Goal: Task Accomplishment & Management: Complete application form

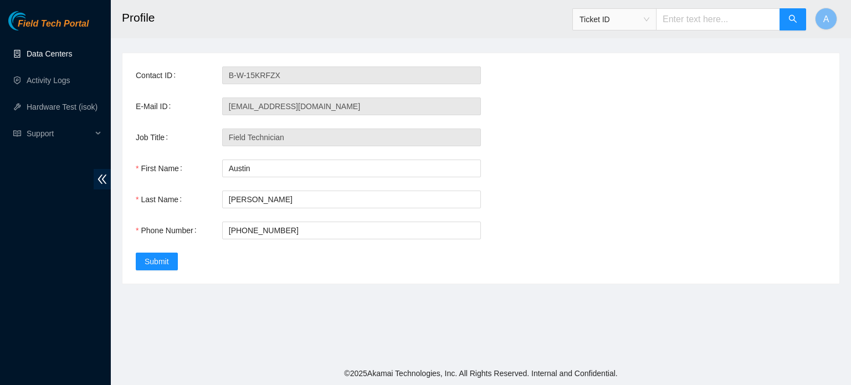
click at [62, 58] on link "Data Centers" at bounding box center [49, 53] width 45 height 9
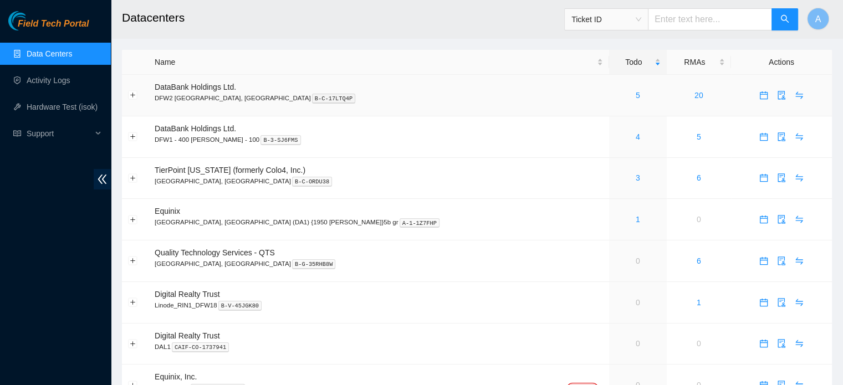
click at [615, 96] on div "5" at bounding box center [637, 95] width 45 height 12
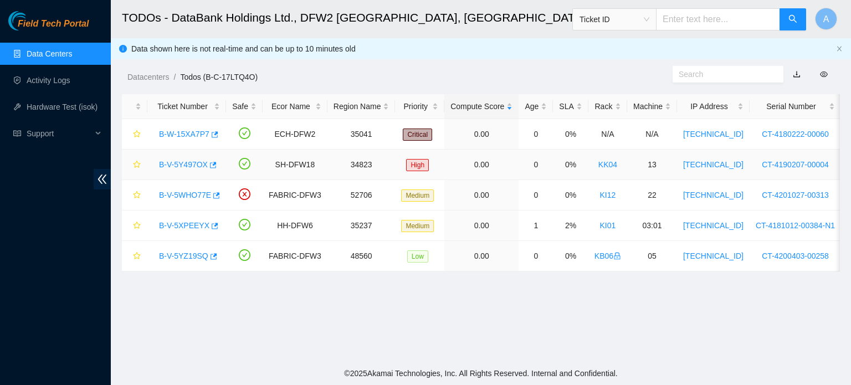
click at [195, 168] on link "B-V-5Y497OX" at bounding box center [183, 164] width 49 height 9
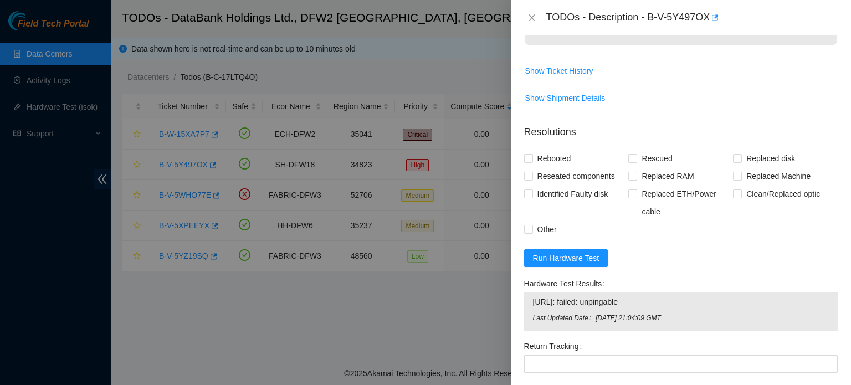
scroll to position [467, 0]
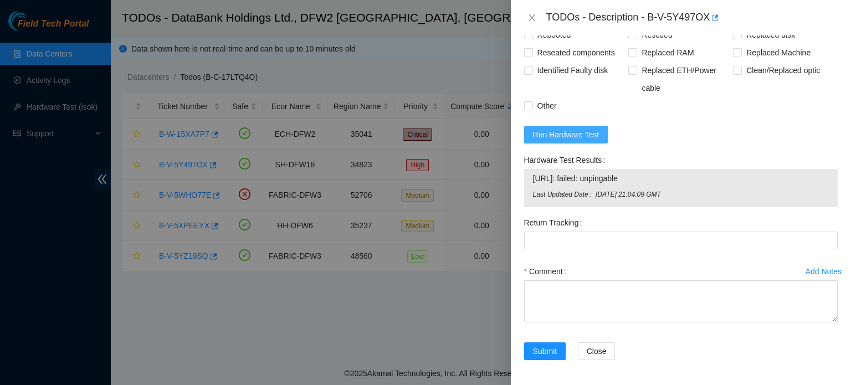
click at [605, 135] on button "Run Hardware Test" at bounding box center [566, 135] width 84 height 18
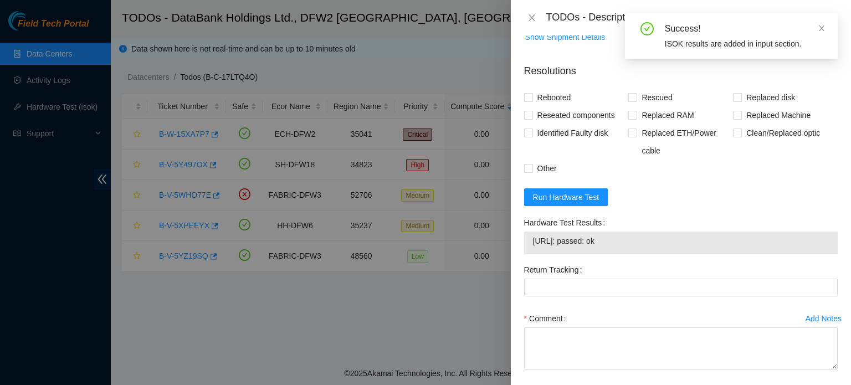
scroll to position [452, 0]
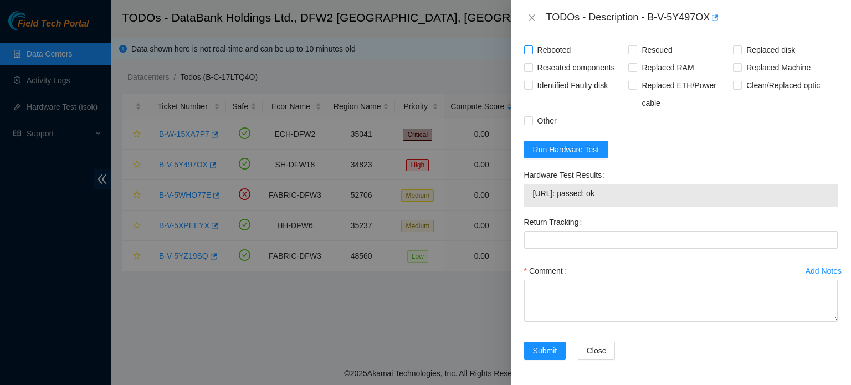
click at [557, 48] on span "Rebooted" at bounding box center [554, 50] width 43 height 18
click at [532, 48] on input "Rebooted" at bounding box center [528, 49] width 8 height 8
checkbox input "true"
click at [559, 75] on span "Reseated components" at bounding box center [576, 68] width 86 height 18
click at [532, 71] on input "Reseated components" at bounding box center [528, 67] width 8 height 8
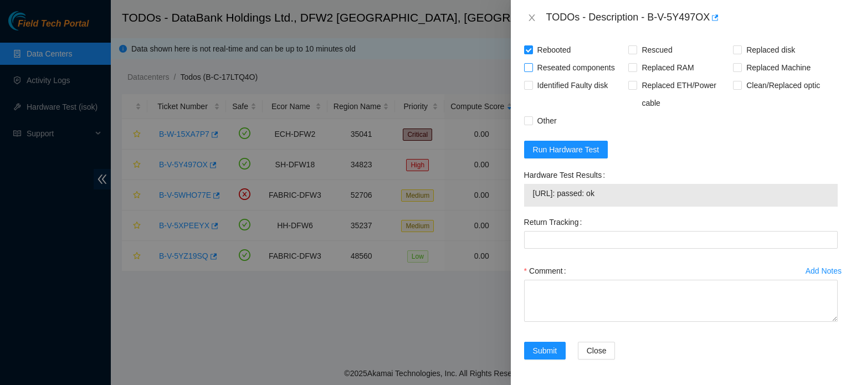
checkbox input "true"
click at [656, 53] on span "Rescued" at bounding box center [656, 50] width 39 height 18
click at [636, 53] on input "Rescued" at bounding box center [633, 49] width 8 height 8
checkbox input "true"
click at [530, 121] on input "Other" at bounding box center [528, 120] width 8 height 8
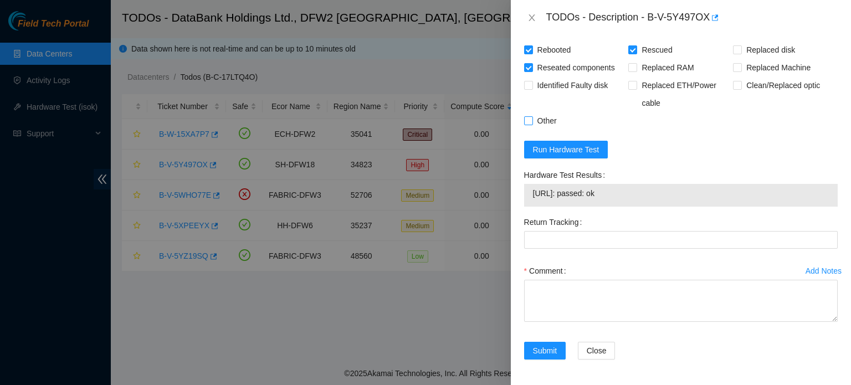
checkbox input "true"
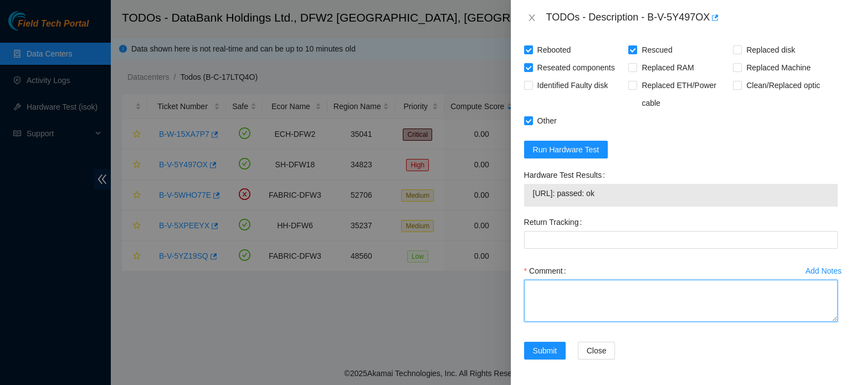
click at [567, 301] on textarea "Comment" at bounding box center [681, 301] width 314 height 42
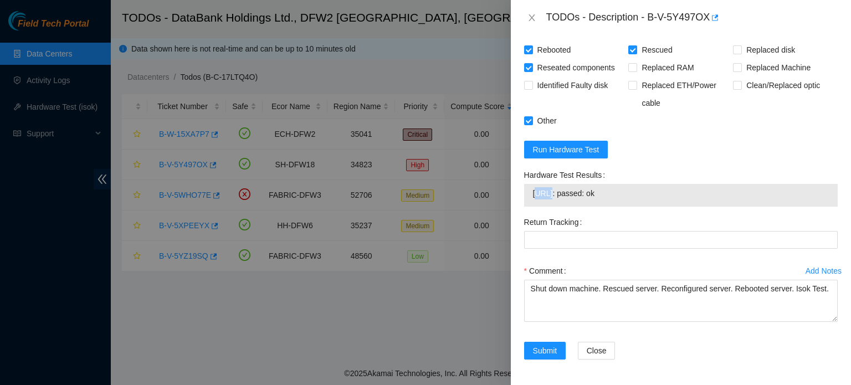
drag, startPoint x: 535, startPoint y: 192, endPoint x: 553, endPoint y: 195, distance: 18.4
click at [553, 195] on span "[URL]: passed: ok" at bounding box center [681, 193] width 296 height 12
click at [533, 192] on td "[URL]: passed: ok" at bounding box center [681, 195] width 297 height 17
drag, startPoint x: 532, startPoint y: 192, endPoint x: 623, endPoint y: 193, distance: 90.4
click at [623, 193] on td "[URL]: passed: ok" at bounding box center [681, 195] width 297 height 17
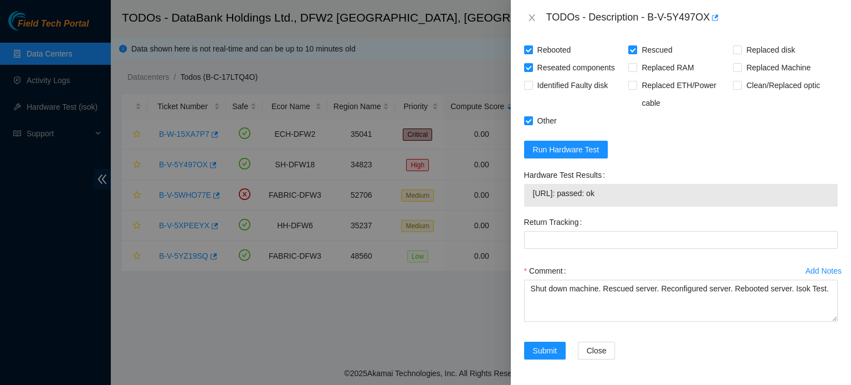
copy span "[URL]: passed: ok"
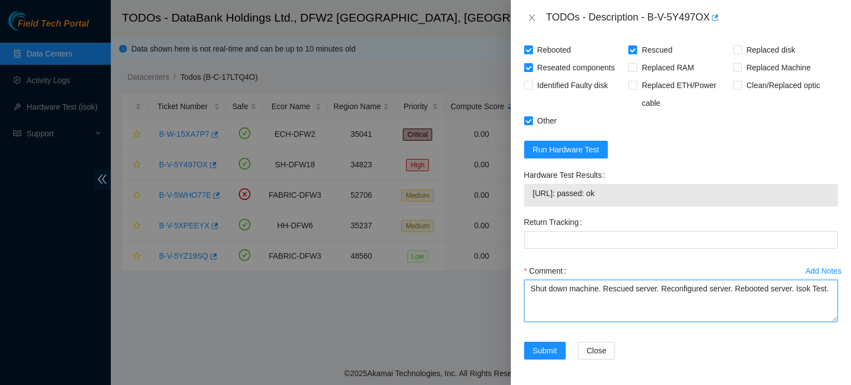
click at [824, 289] on textarea "Shut down machine. Rescued server. Reconfigured server. Rebooted server. Isok T…" at bounding box center [681, 301] width 314 height 42
paste textarea "[URL]: passed: ok"
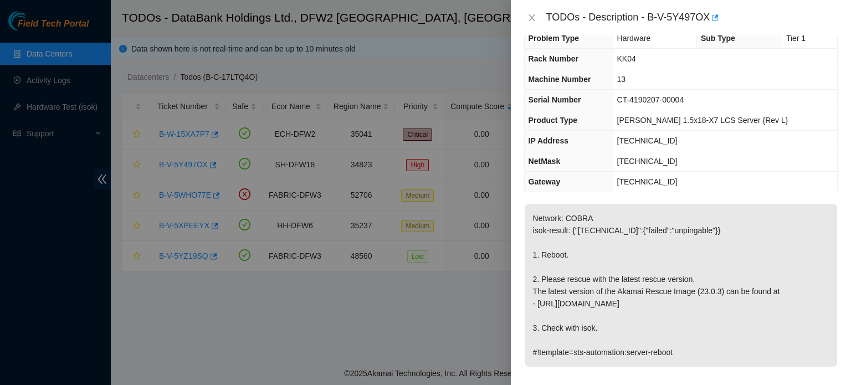
scroll to position [0, 0]
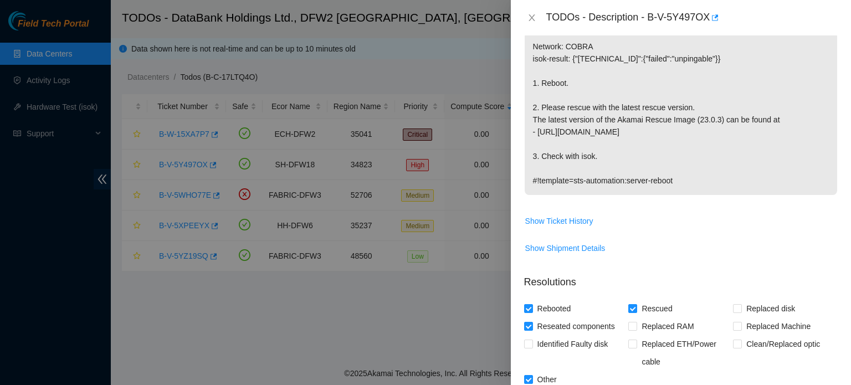
type textarea "Shut down machine. Rescued server. Reconfigured server. Rebooted server. Isok T…"
click at [537, 346] on span "Identified Faulty disk" at bounding box center [573, 344] width 80 height 18
click at [532, 346] on input "Identified Faulty disk" at bounding box center [528, 344] width 8 height 8
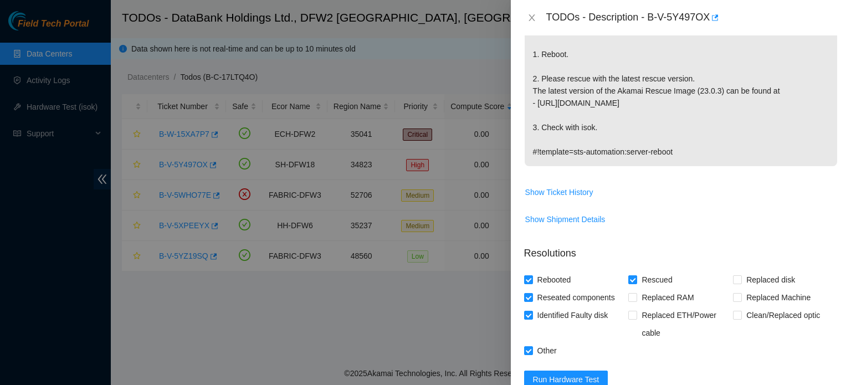
scroll to position [228, 0]
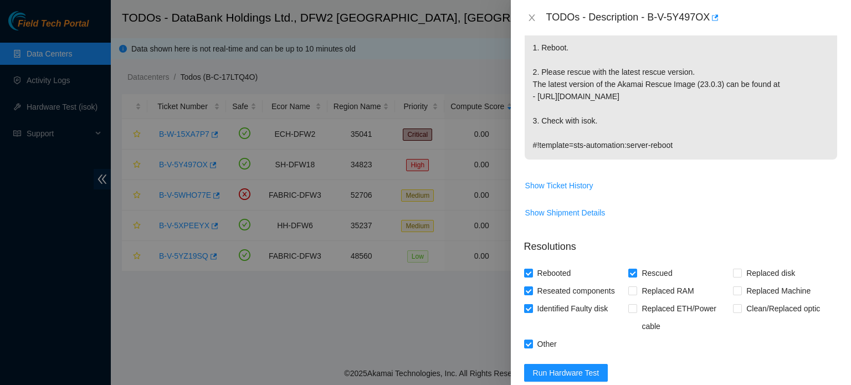
click at [550, 304] on span "Identified Faulty disk" at bounding box center [573, 309] width 80 height 18
click at [532, 304] on input "Identified Faulty disk" at bounding box center [528, 308] width 8 height 8
checkbox input "false"
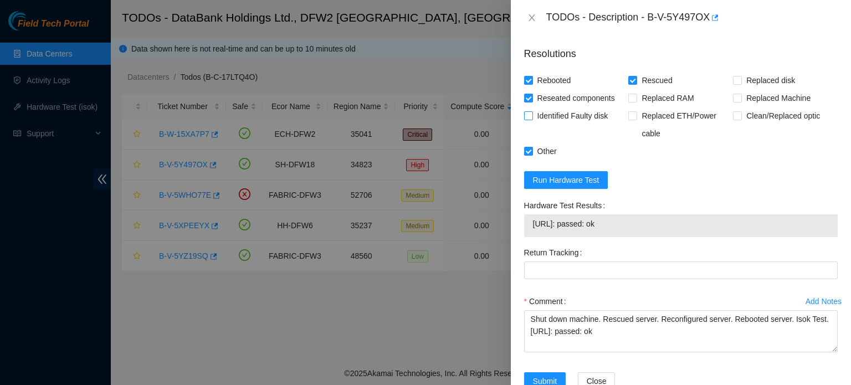
scroll to position [422, 0]
click at [553, 372] on button "Submit" at bounding box center [545, 380] width 42 height 18
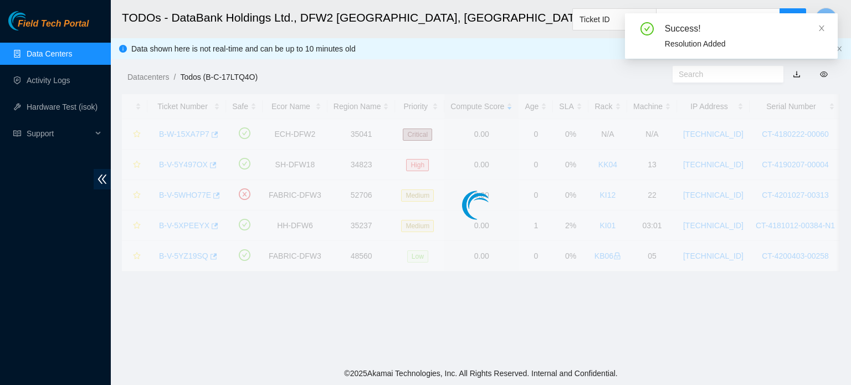
scroll to position [292, 0]
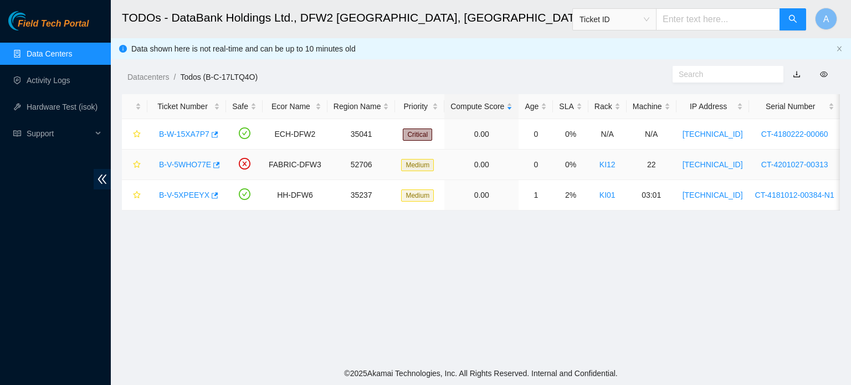
click at [192, 164] on link "B-V-5WHO77E" at bounding box center [185, 164] width 52 height 9
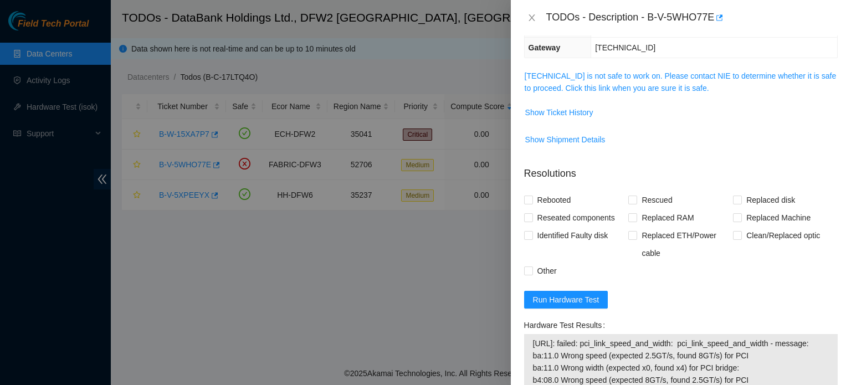
scroll to position [179, 0]
